Goal: Task Accomplishment & Management: Use online tool/utility

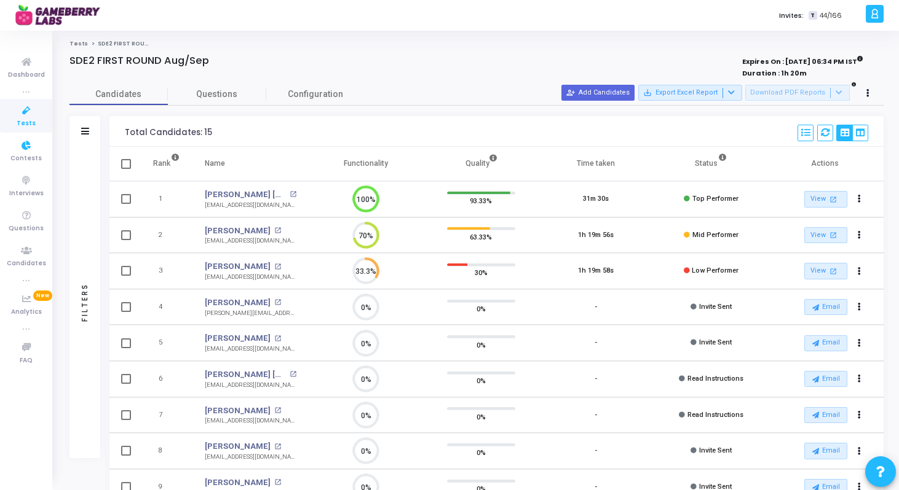
click at [33, 119] on span "Tests" at bounding box center [26, 124] width 19 height 10
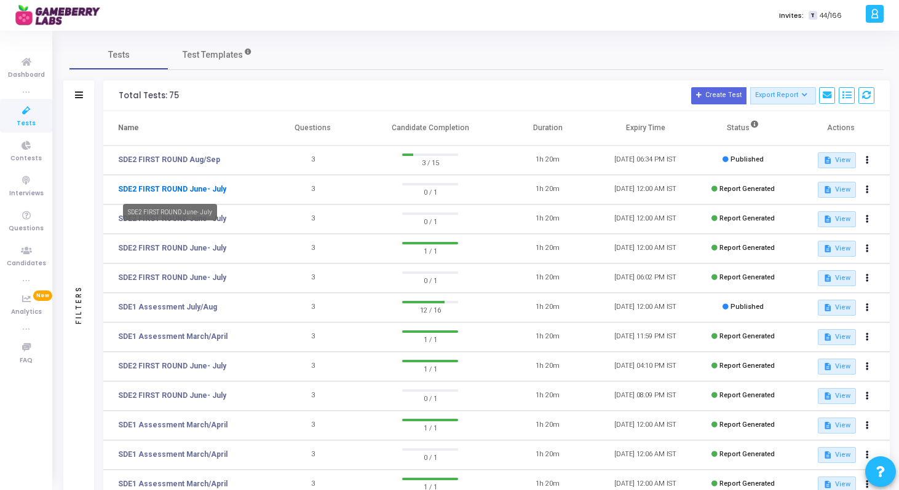
click at [201, 191] on link "SDE2 FIRST ROUND June- July" at bounding box center [172, 189] width 108 height 11
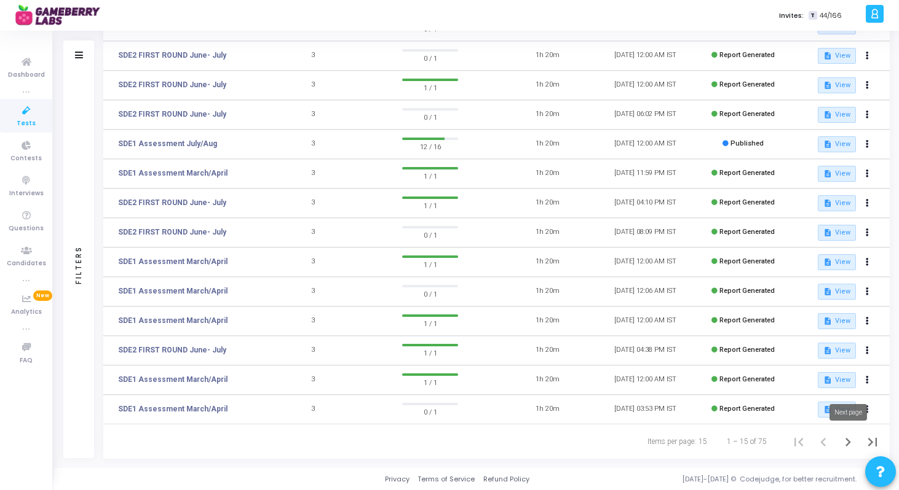
click at [846, 438] on icon "Next page" at bounding box center [848, 442] width 6 height 9
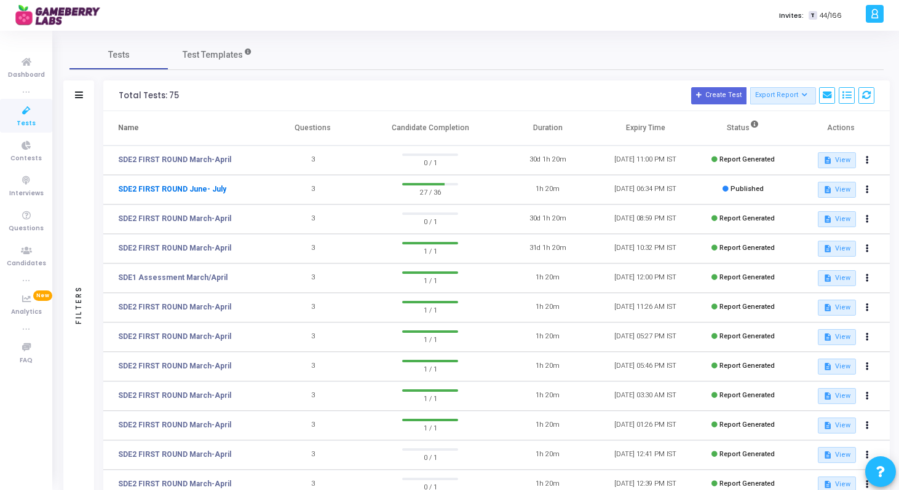
click at [185, 194] on link "SDE2 FIRST ROUND June- July" at bounding box center [172, 189] width 108 height 11
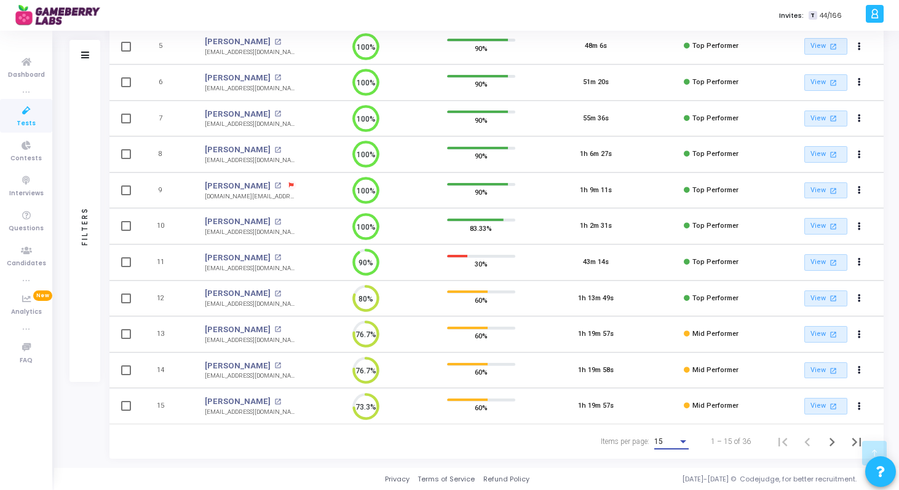
click at [672, 443] on div "15" at bounding box center [665, 442] width 23 height 9
click at [665, 433] on span "50" at bounding box center [672, 435] width 34 height 22
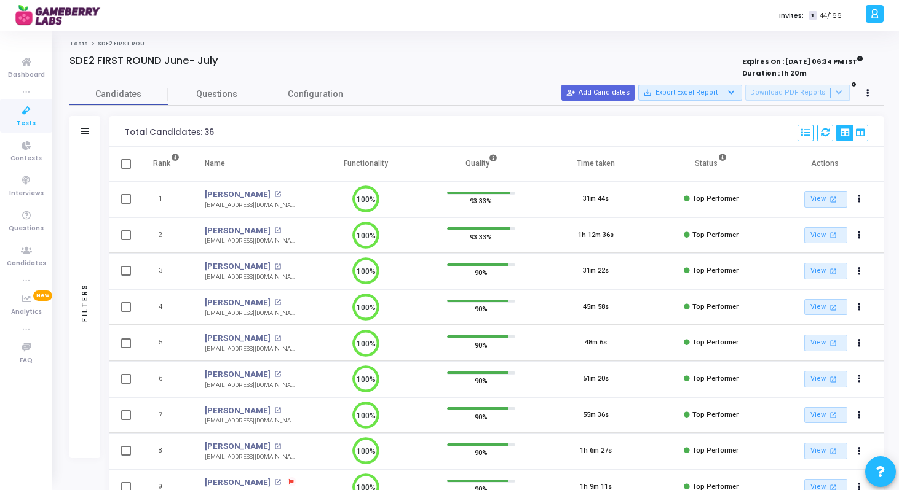
click at [6, 109] on link "Tests" at bounding box center [26, 116] width 52 height 34
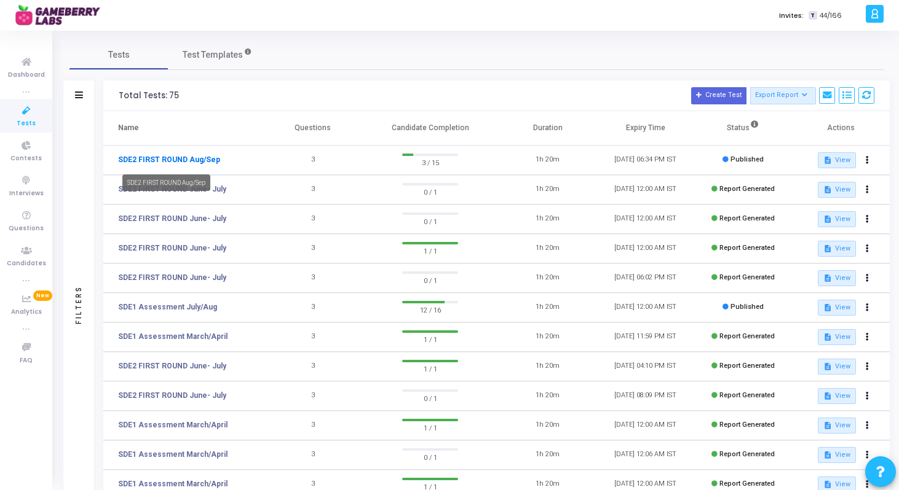
click at [188, 159] on link "SDE2 FIRST ROUND Aug/Sep" at bounding box center [169, 159] width 102 height 11
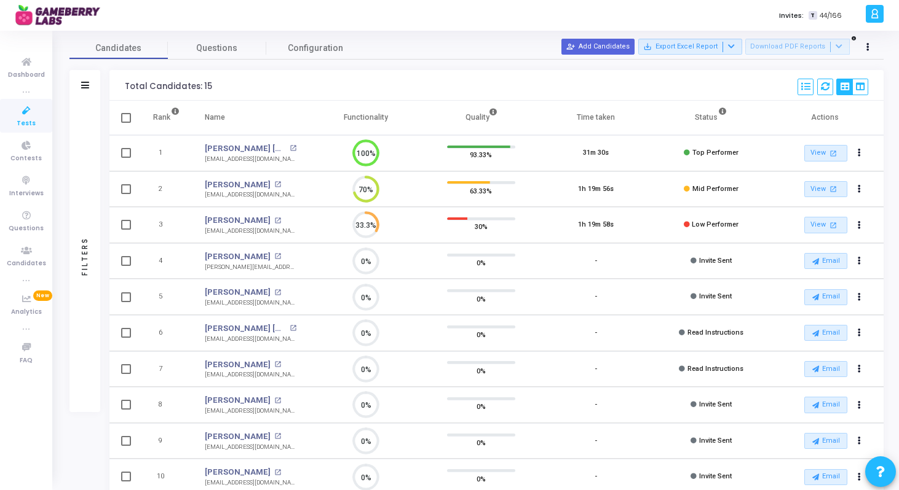
scroll to position [52, 0]
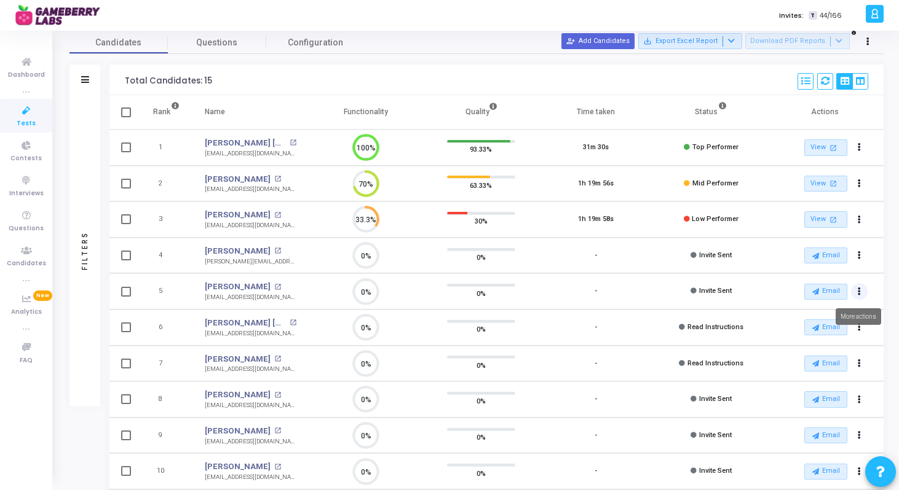
click at [857, 151] on icon "Actions" at bounding box center [858, 147] width 3 height 6
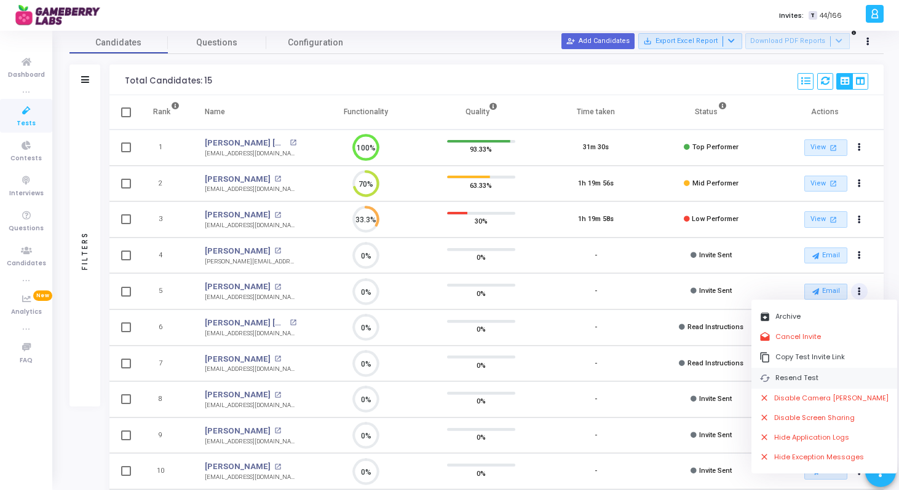
click at [817, 372] on button "cached Resend Test" at bounding box center [824, 378] width 146 height 20
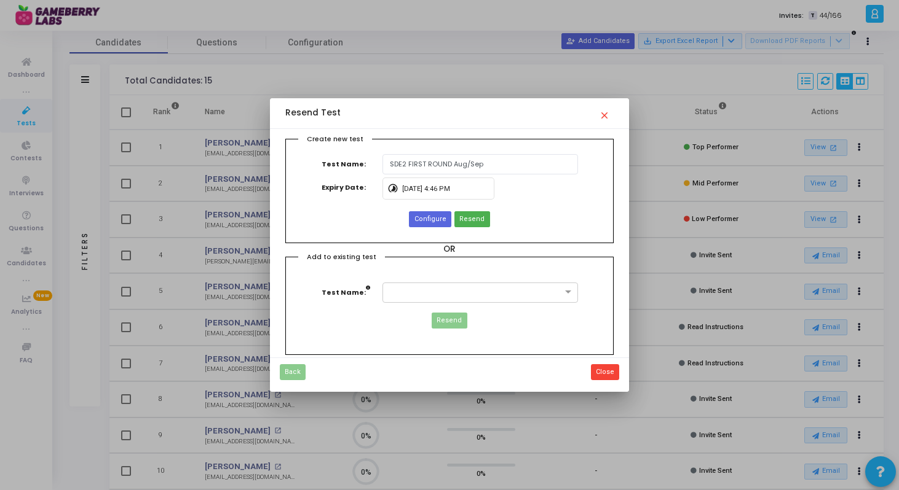
scroll to position [0, 0]
click at [435, 189] on input "8/22/2025, 4:46 PM" at bounding box center [445, 189] width 87 height 7
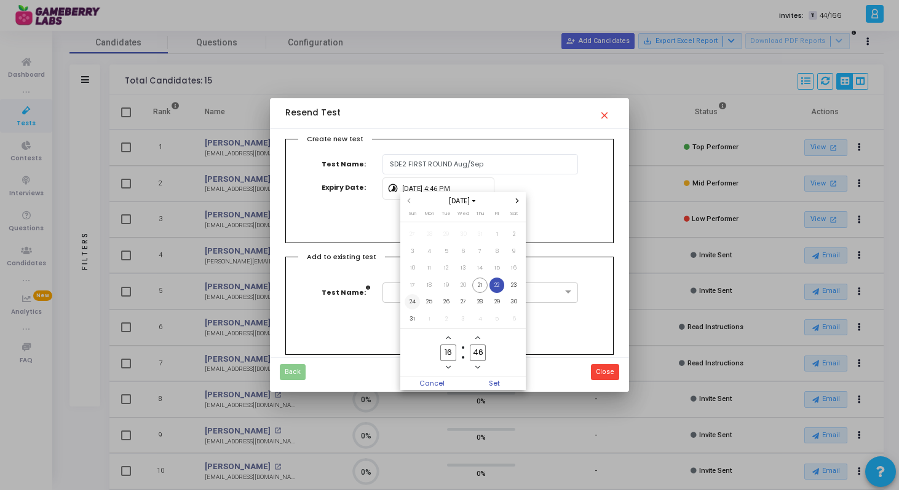
click at [414, 301] on span "24" at bounding box center [411, 301] width 15 height 15
click at [446, 342] on span "Add a hour" at bounding box center [448, 338] width 10 height 10
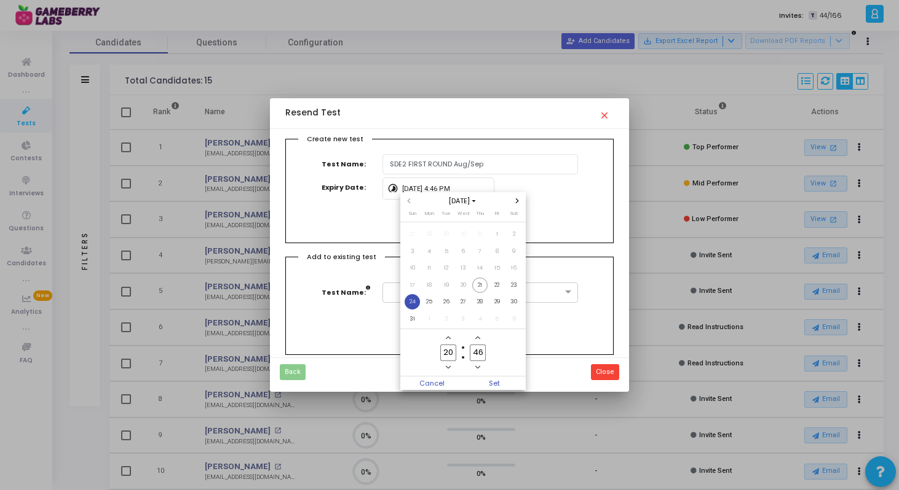
click at [446, 342] on span "Add a hour" at bounding box center [448, 338] width 10 height 10
type input "23"
click at [479, 366] on icon "Minus a minute" at bounding box center [477, 367] width 5 height 5
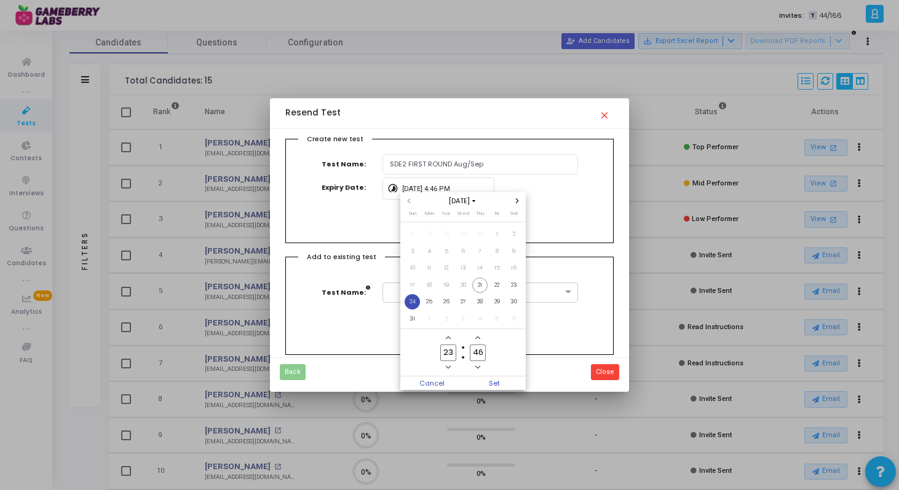
type input "45"
click at [497, 377] on span "Set" at bounding box center [494, 384] width 63 height 14
type input "8/24/2025, 11:45 PM"
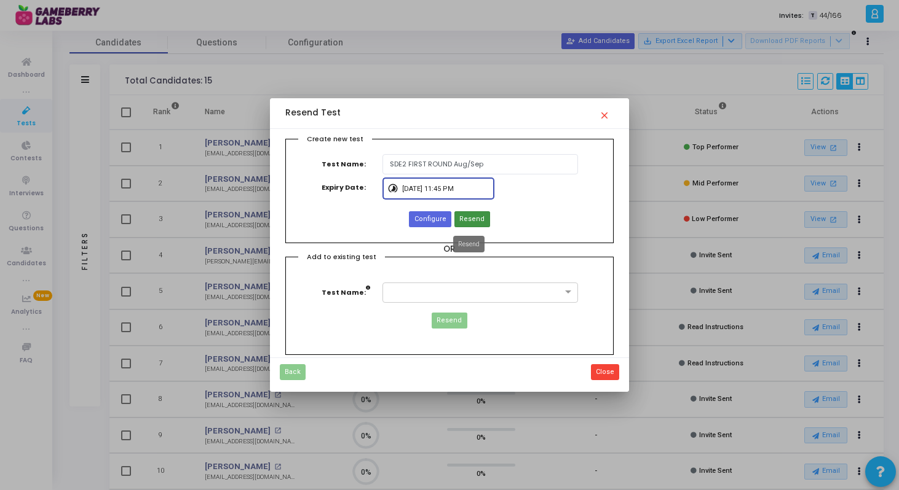
click at [468, 220] on span "Resend" at bounding box center [471, 219] width 25 height 10
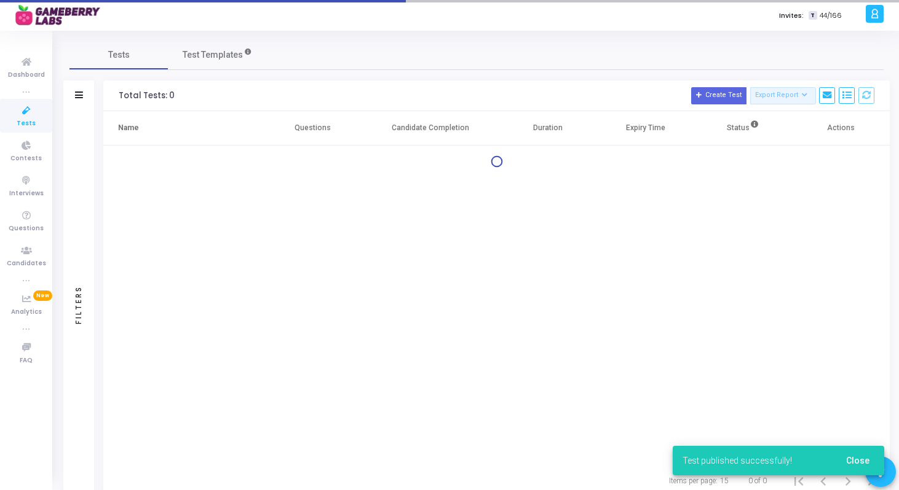
scroll to position [39, 0]
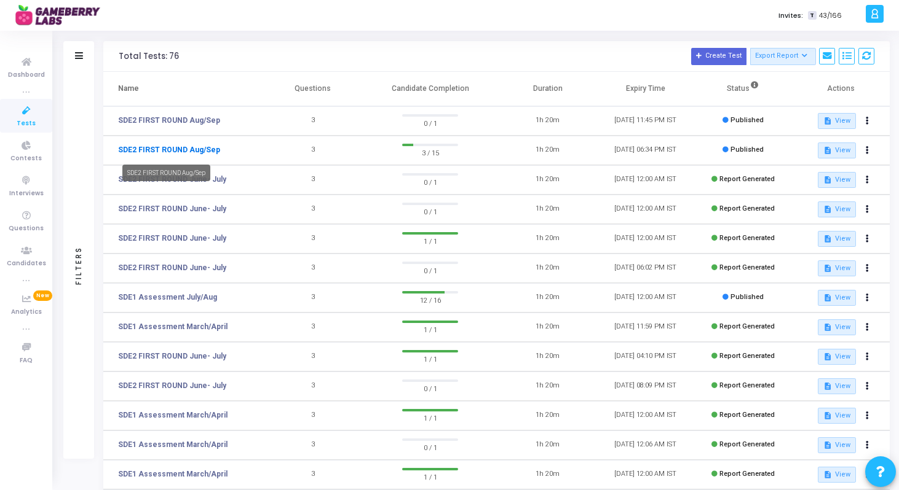
click at [181, 147] on link "SDE2 FIRST ROUND Aug/Sep" at bounding box center [169, 149] width 102 height 11
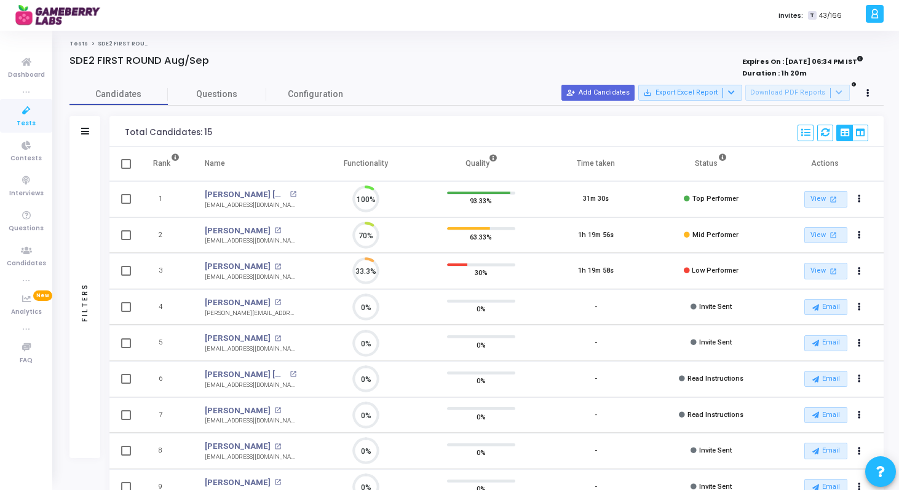
scroll to position [26, 31]
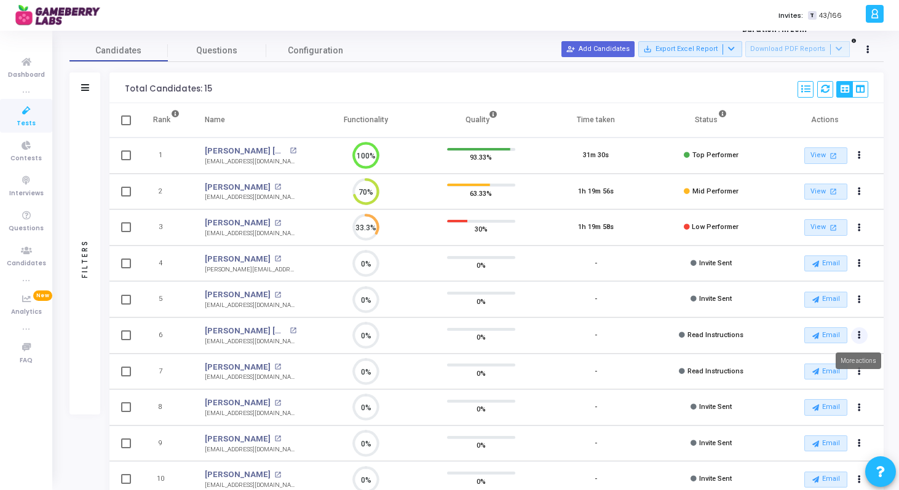
click at [857, 334] on icon "Actions" at bounding box center [858, 335] width 3 height 6
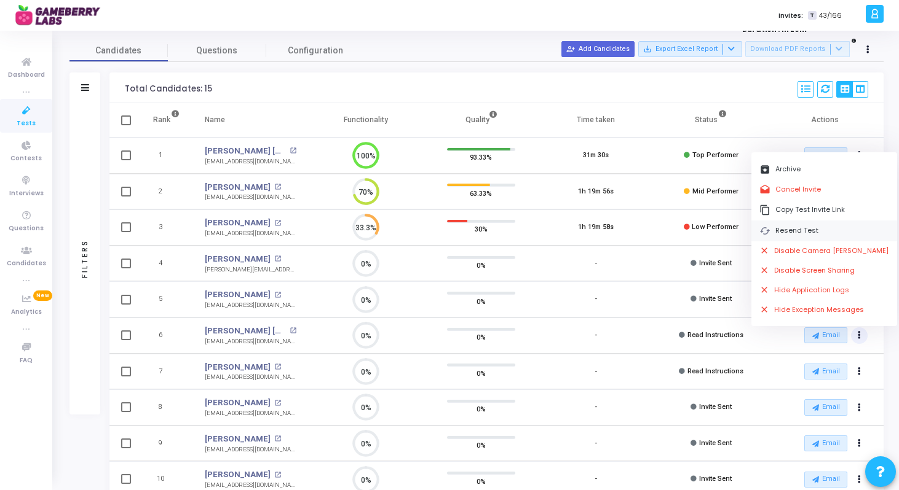
click at [794, 228] on button "cached Resend Test" at bounding box center [824, 231] width 146 height 20
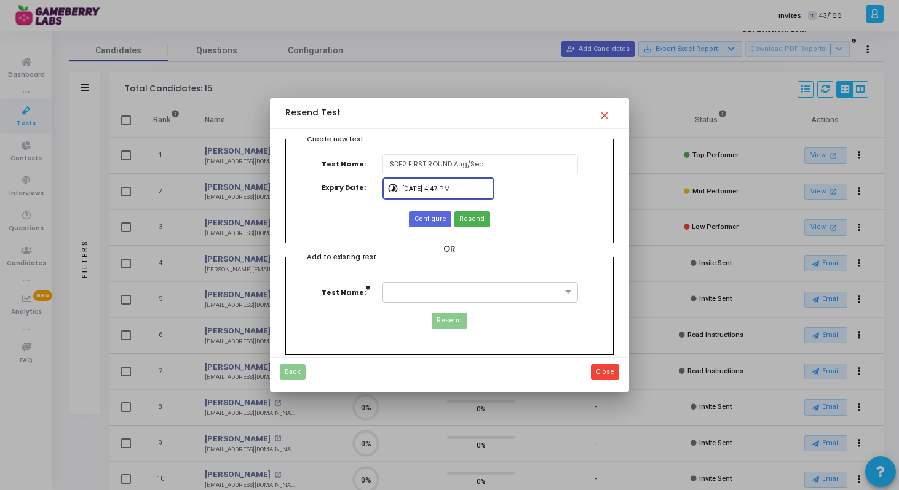
click at [441, 186] on input "8/22/2025, 4:47 PM" at bounding box center [445, 189] width 87 height 7
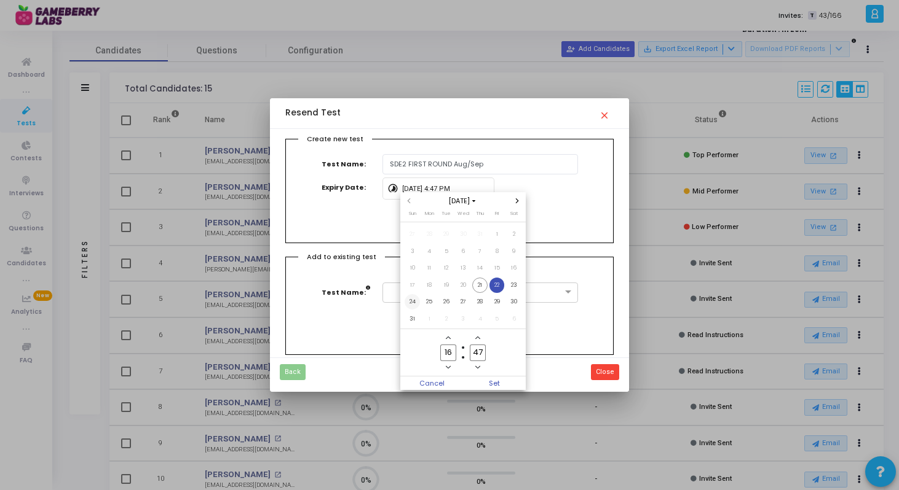
click at [412, 299] on span "24" at bounding box center [411, 301] width 15 height 15
click at [446, 334] on span "Add a hour" at bounding box center [448, 338] width 10 height 10
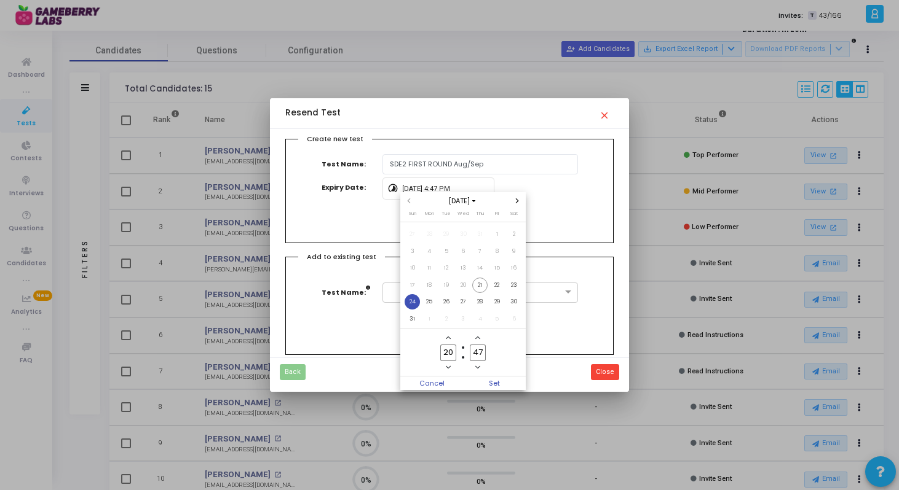
click at [446, 334] on span "Add a hour" at bounding box center [448, 338] width 10 height 10
type input "23"
click at [479, 369] on icon "Minus a minute" at bounding box center [477, 367] width 5 height 5
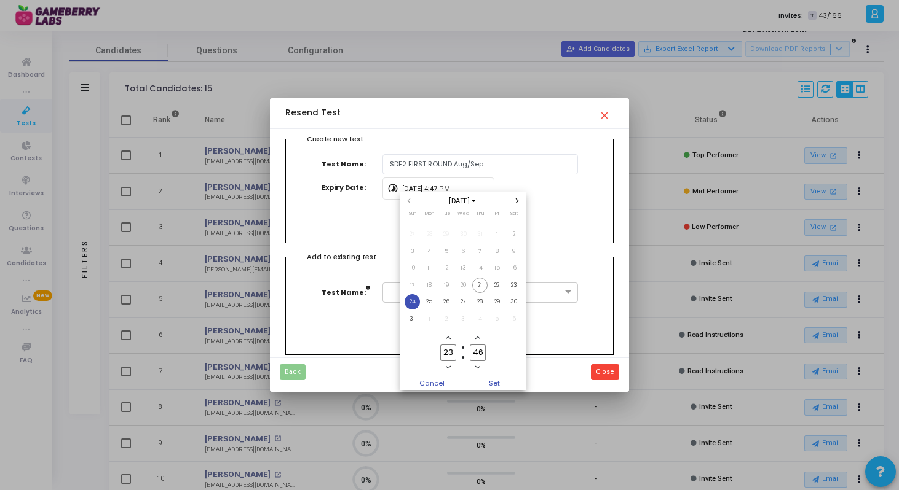
click at [479, 369] on icon "Minus a minute" at bounding box center [477, 367] width 5 height 5
type input "45"
click at [492, 378] on span "Set" at bounding box center [494, 384] width 63 height 14
type input "8/24/2025, 11:45 PM"
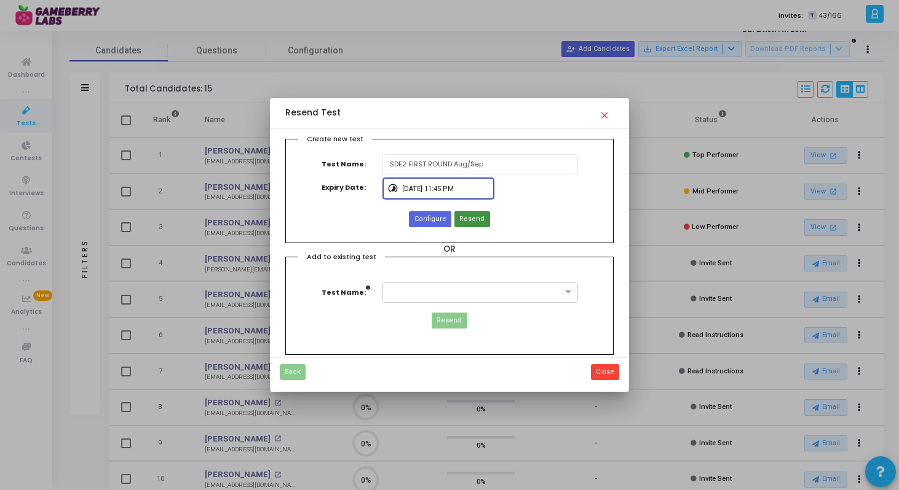
click at [474, 219] on span "Resend" at bounding box center [471, 219] width 25 height 10
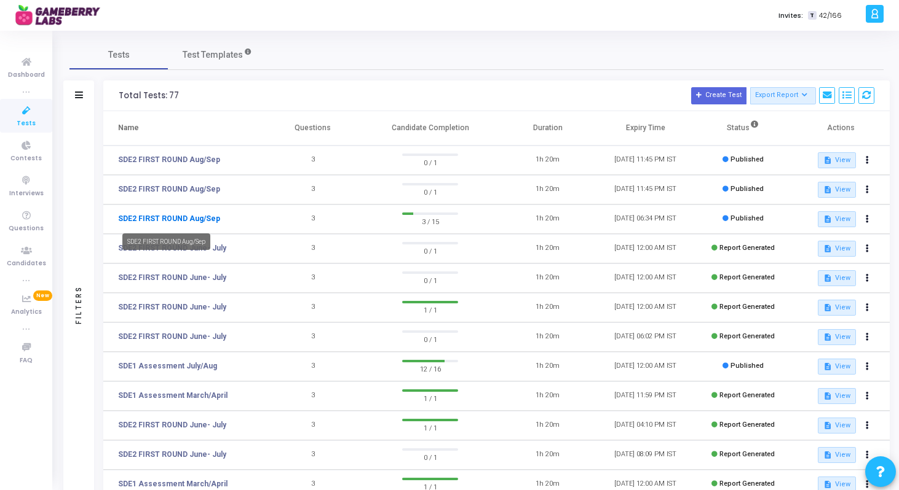
click at [192, 215] on link "SDE2 FIRST ROUND Aug/Sep" at bounding box center [169, 218] width 102 height 11
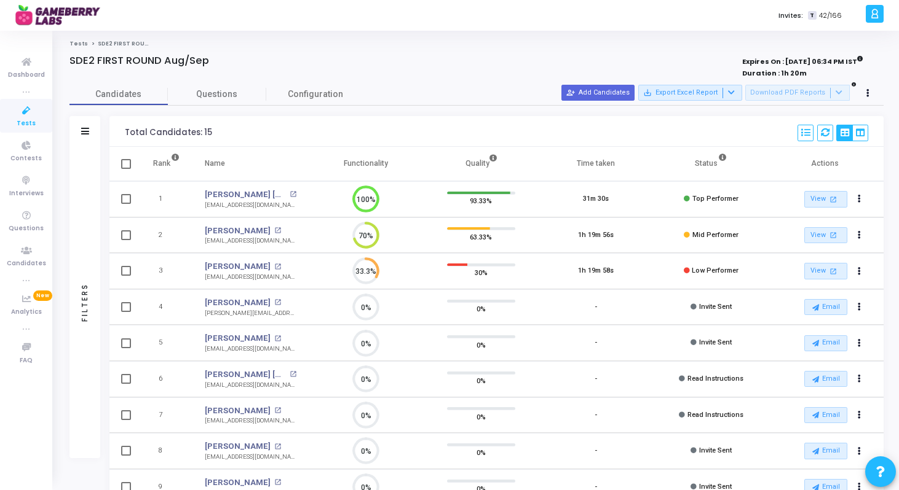
scroll to position [6, 6]
